Goal: Information Seeking & Learning: Learn about a topic

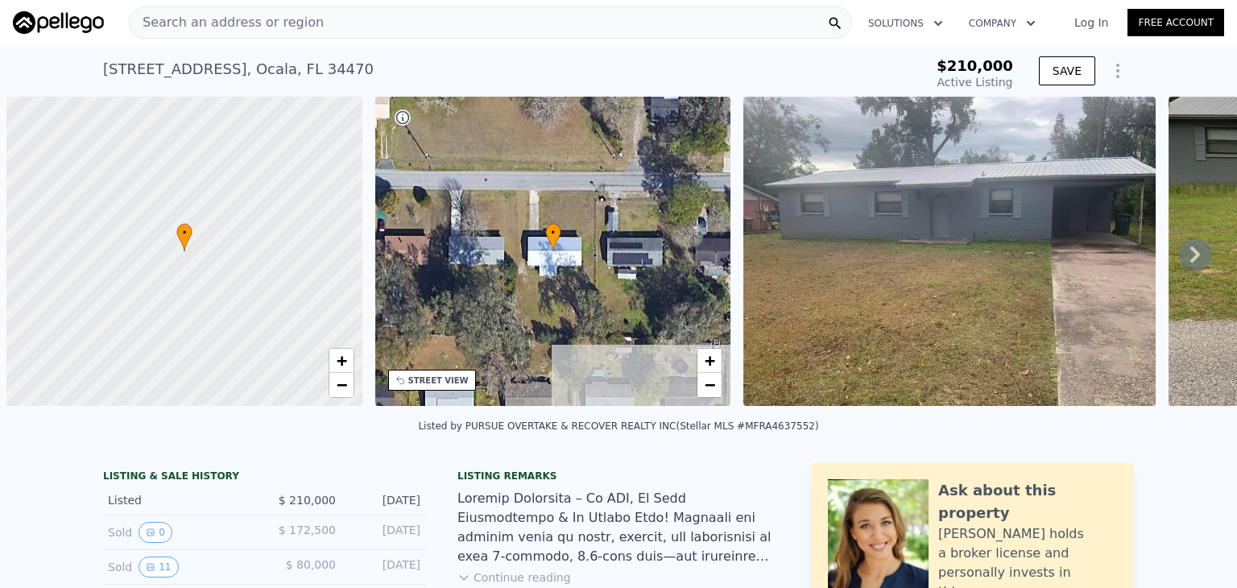
scroll to position [0, 6]
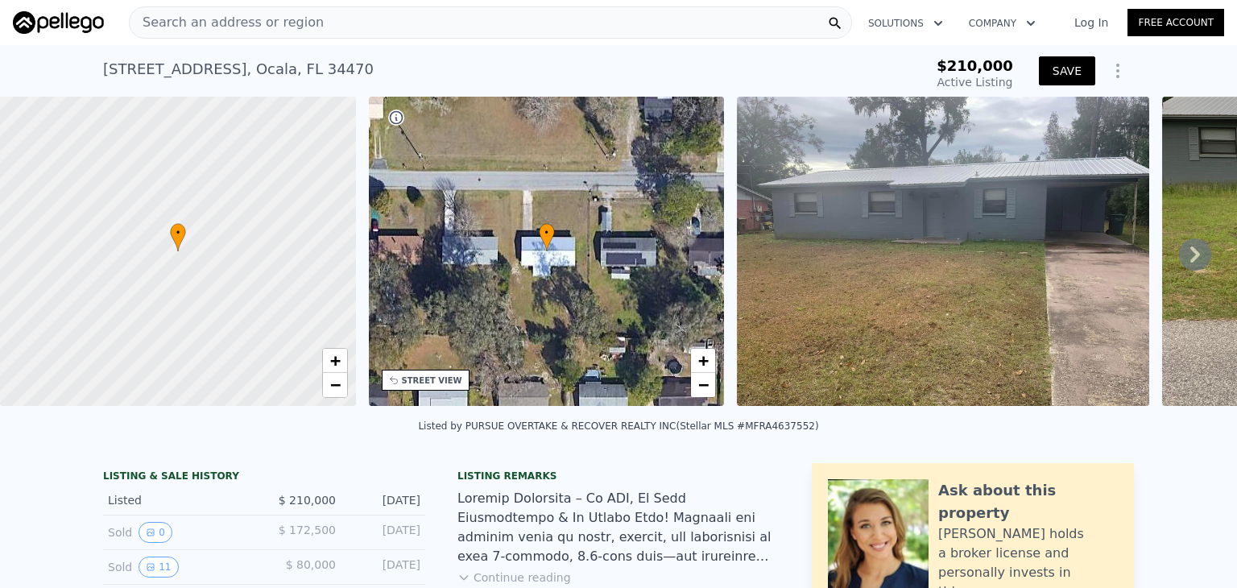
click at [1058, 79] on button "SAVE" at bounding box center [1067, 70] width 56 height 29
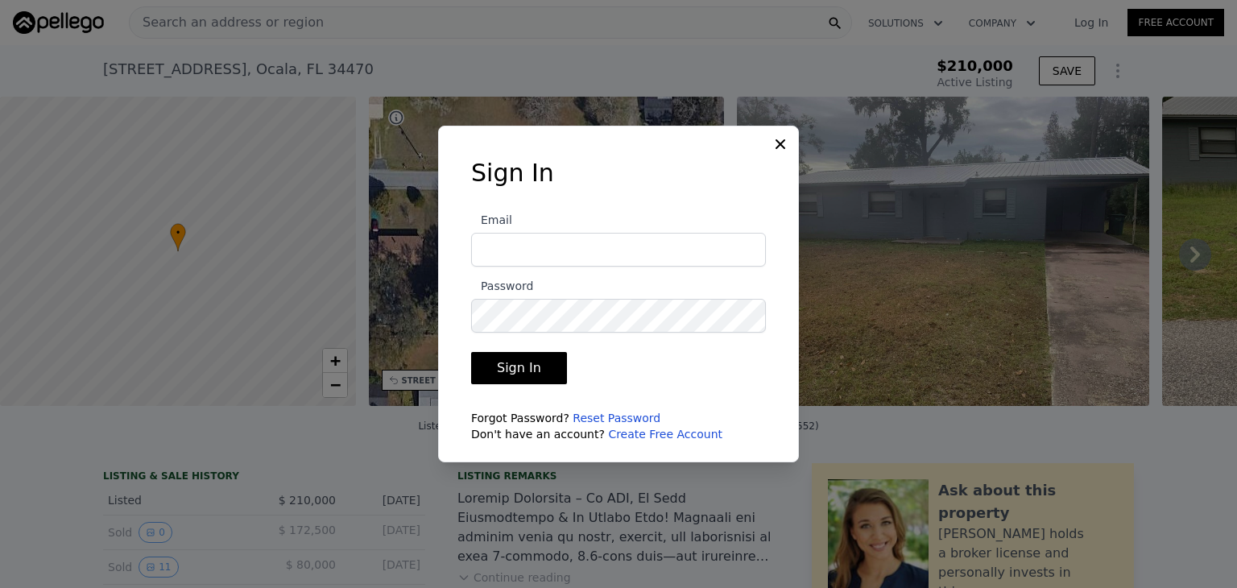
click at [788, 146] on icon at bounding box center [781, 144] width 16 height 16
click at [788, 146] on img at bounding box center [943, 251] width 412 height 309
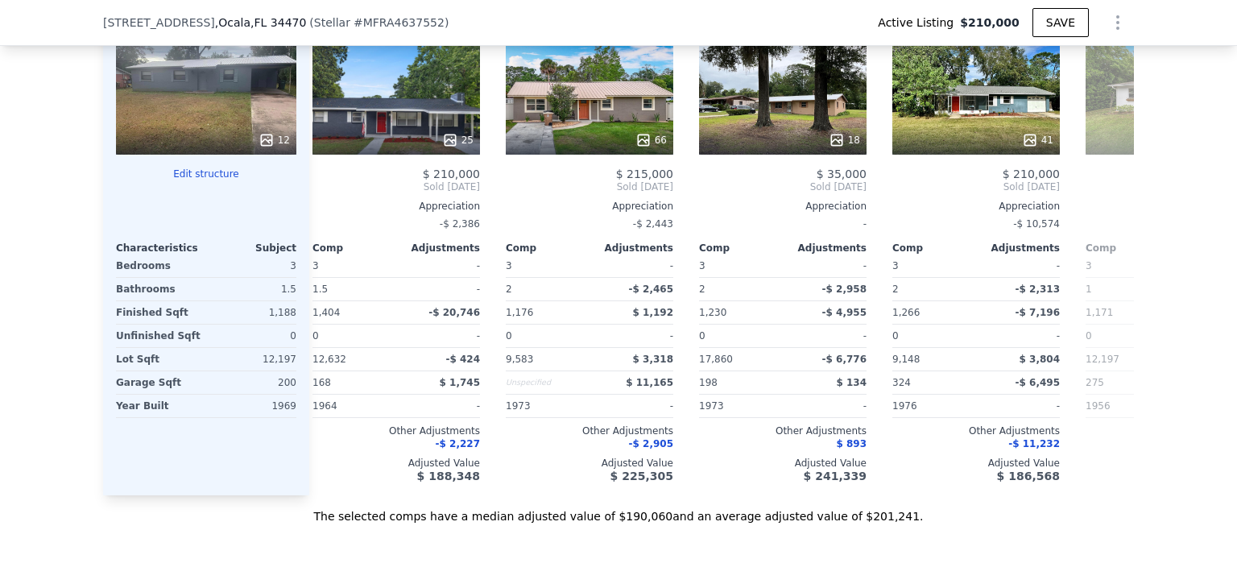
scroll to position [0, 409]
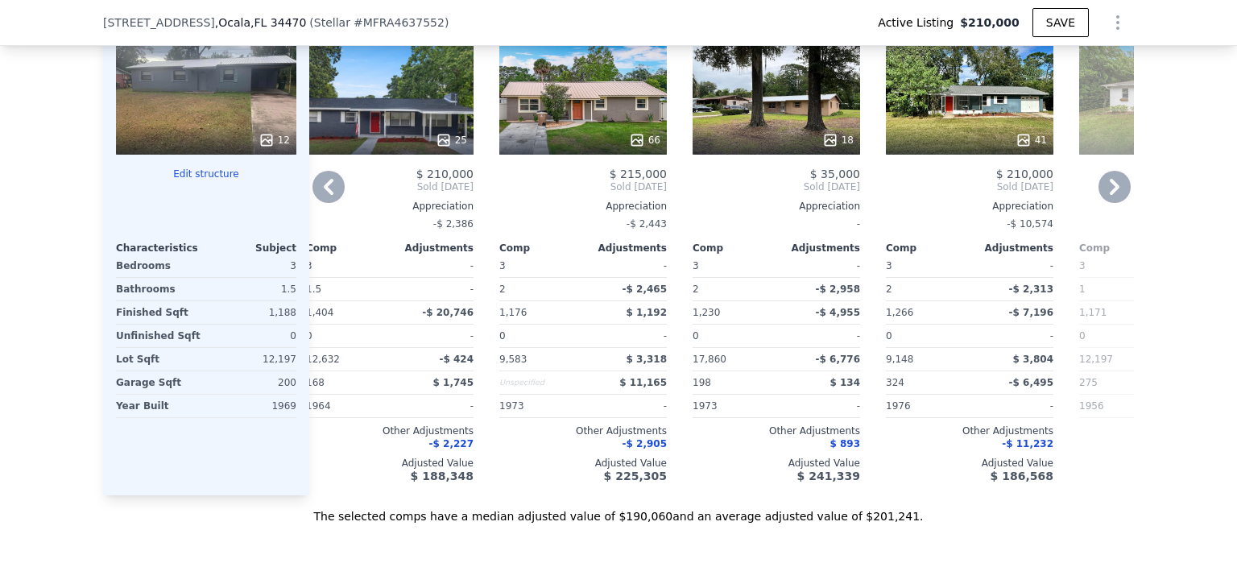
click at [1110, 195] on icon at bounding box center [1115, 187] width 10 height 16
click at [1108, 199] on div "Comp A ( 0.19 miles) 1502 NE 22nd St Stellar # MFRO6249851 This is a Flip 34 $ …" at bounding box center [721, 236] width 825 height 518
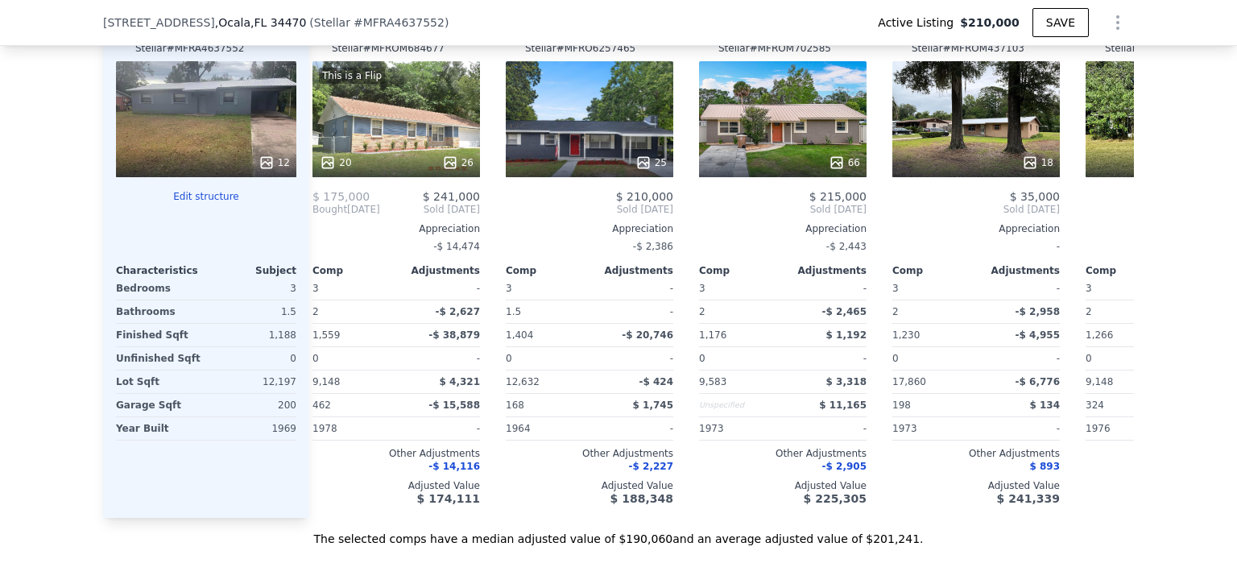
scroll to position [0, 235]
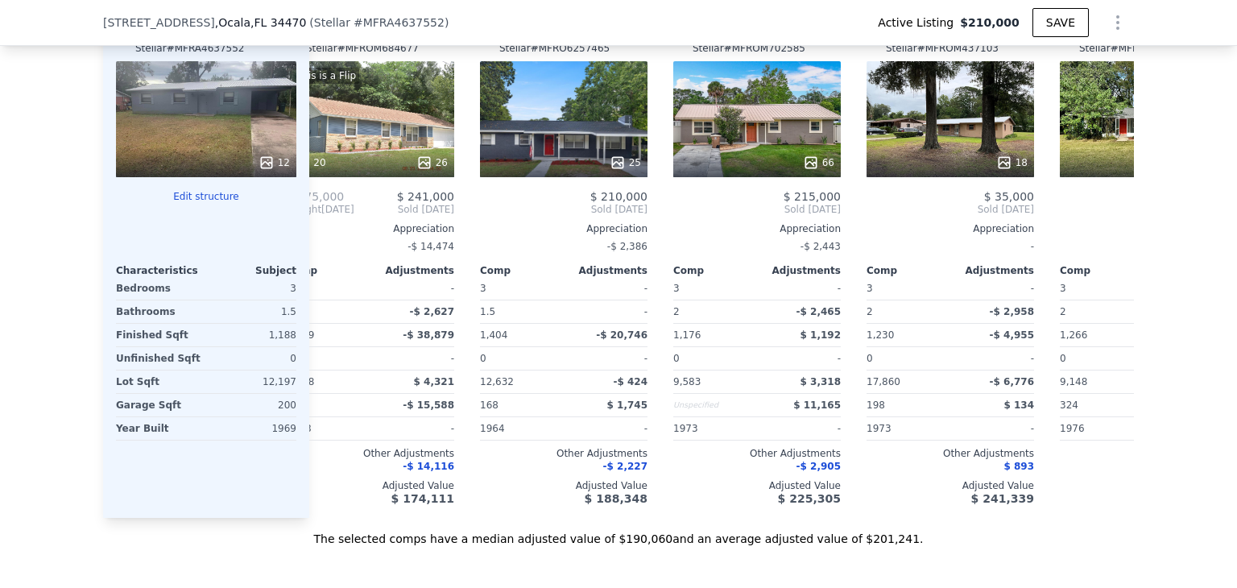
click at [664, 542] on div "The selected comps have a median adjusted value of $190,060 and an average adju…" at bounding box center [618, 532] width 1031 height 29
click at [564, 147] on div "25" at bounding box center [564, 119] width 168 height 116
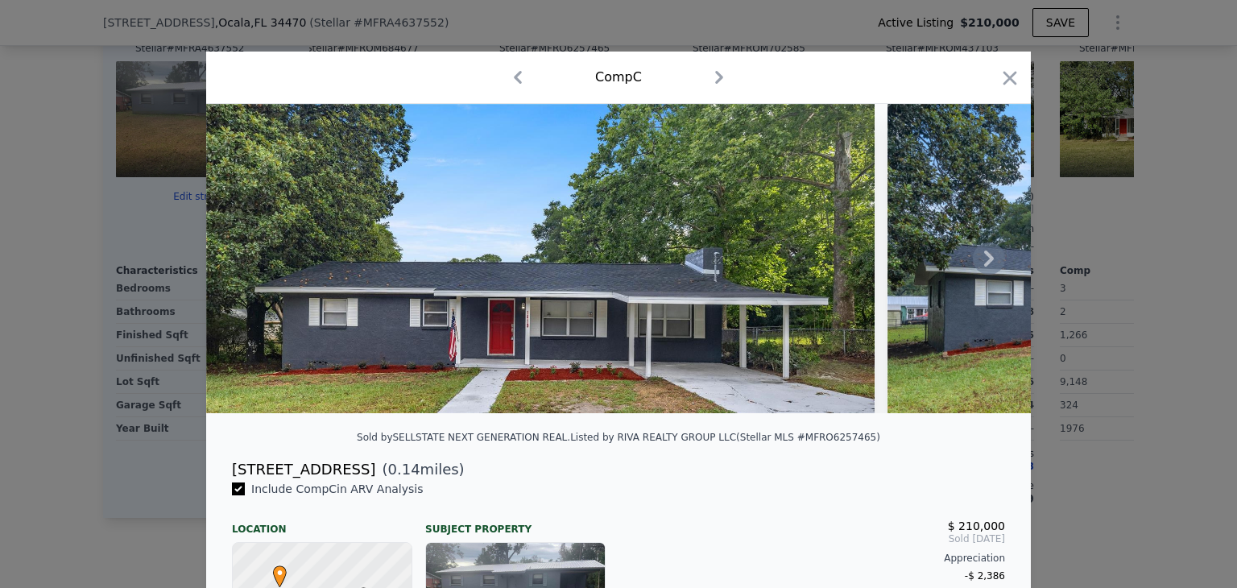
click at [985, 267] on icon at bounding box center [990, 259] width 10 height 16
click at [982, 268] on img at bounding box center [1120, 258] width 464 height 309
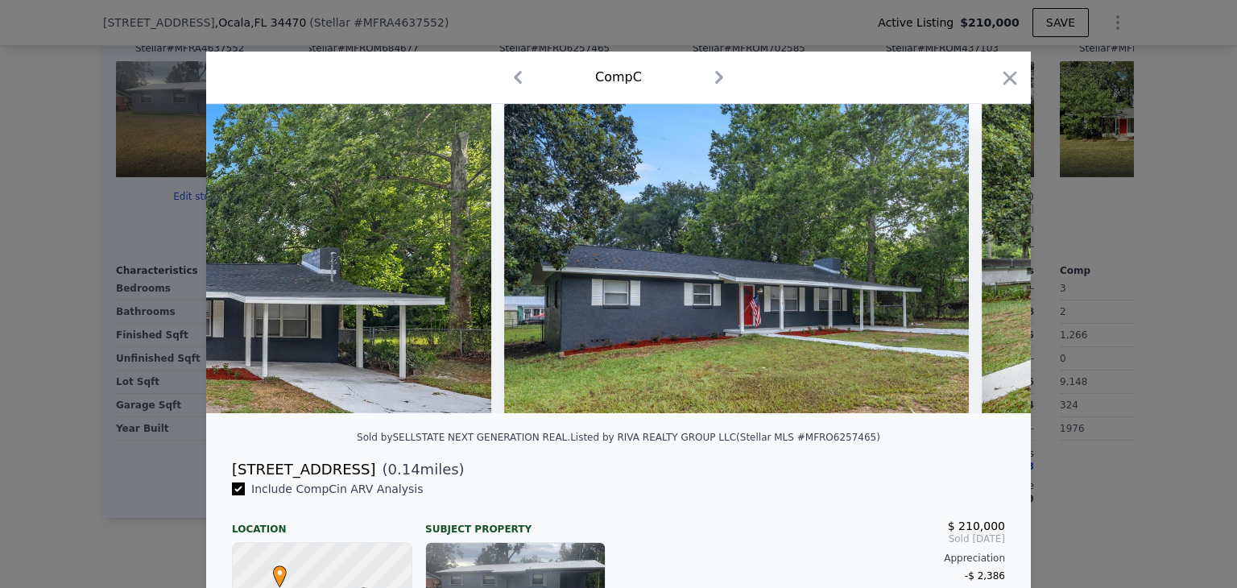
scroll to position [0, 387]
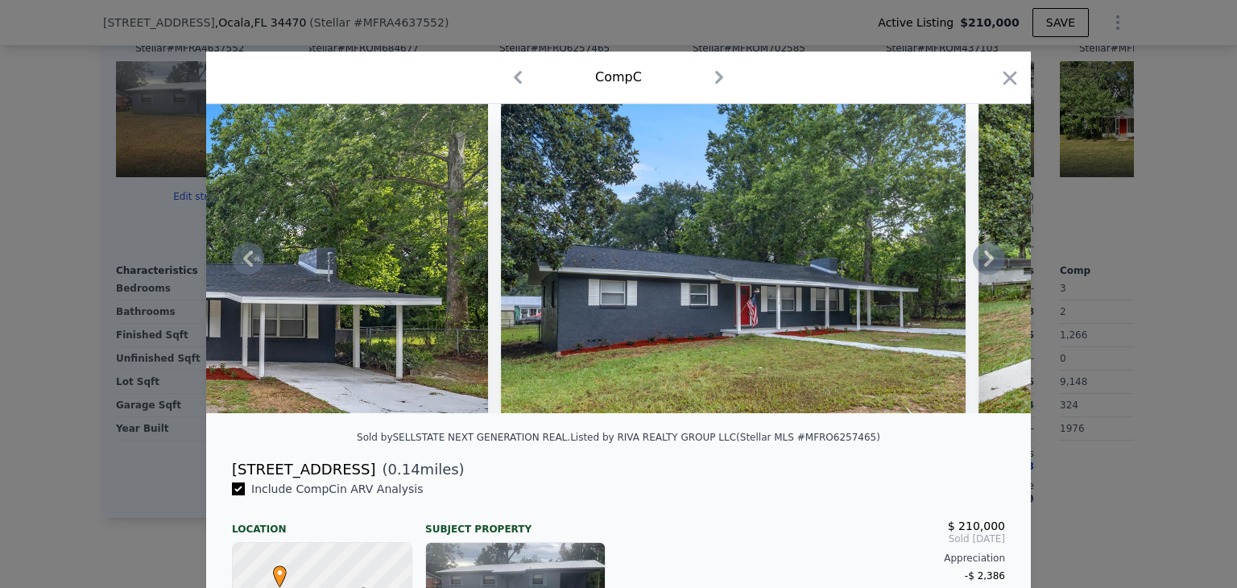
click at [985, 267] on icon at bounding box center [990, 259] width 10 height 16
click at [982, 268] on img at bounding box center [1211, 258] width 464 height 309
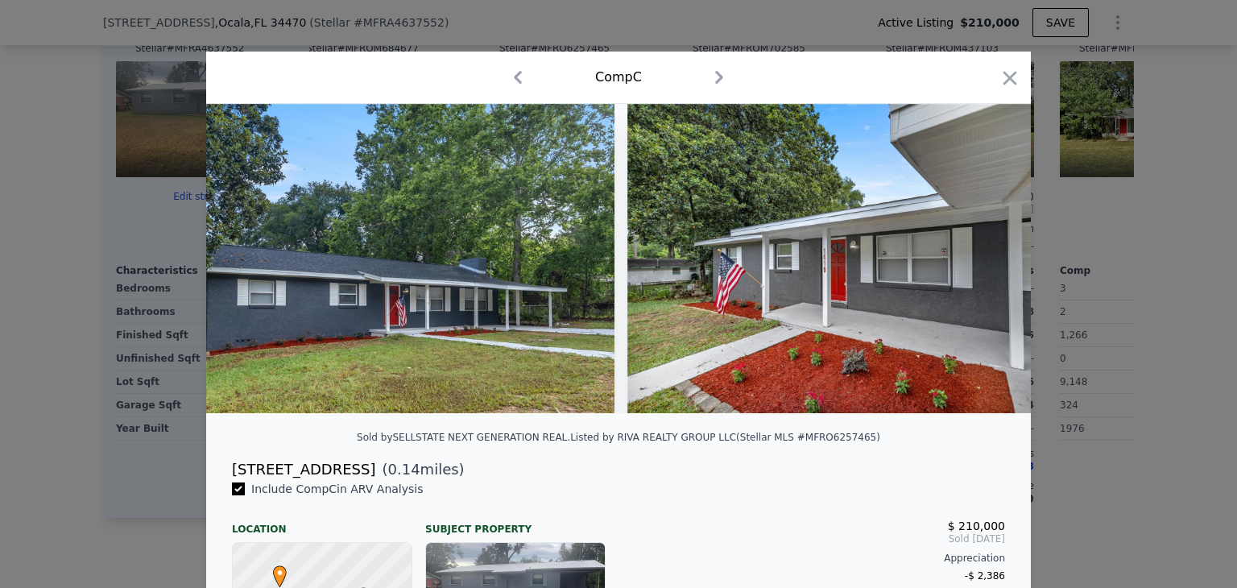
scroll to position [0, 773]
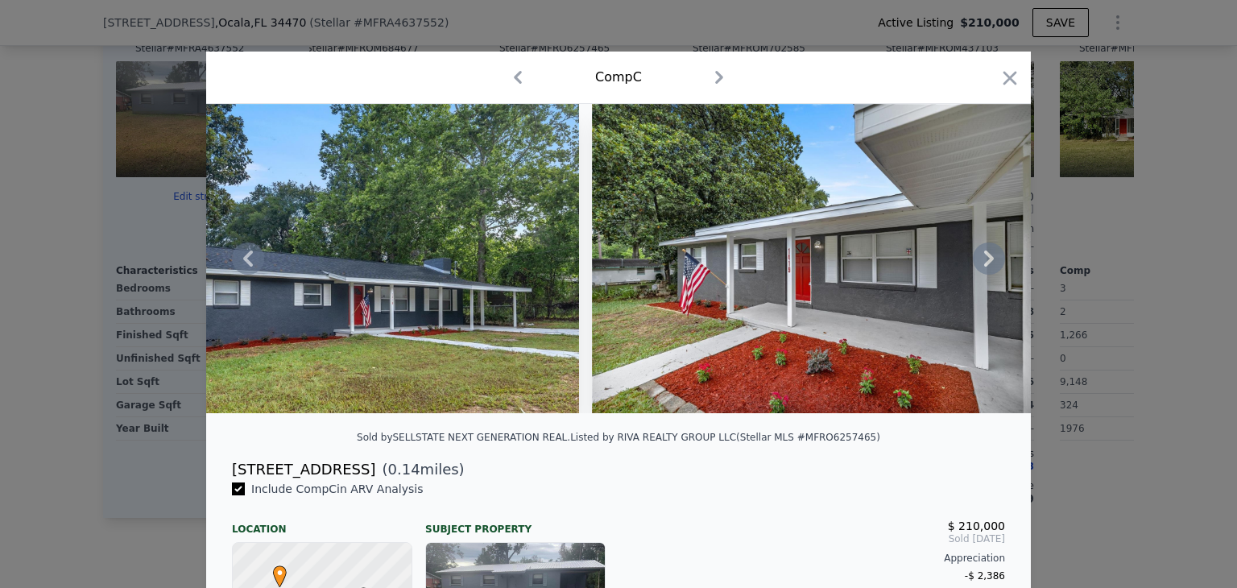
click at [985, 267] on icon at bounding box center [990, 259] width 10 height 16
click at [982, 268] on div at bounding box center [618, 258] width 825 height 309
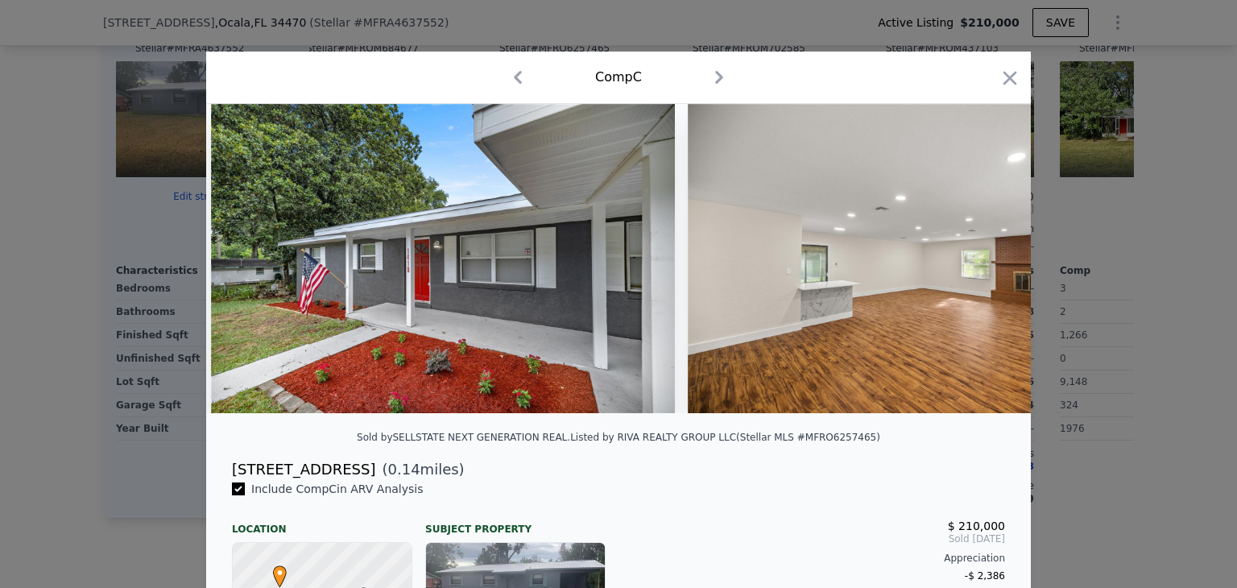
scroll to position [0, 1160]
